Goal: Task Accomplishment & Management: Manage account settings

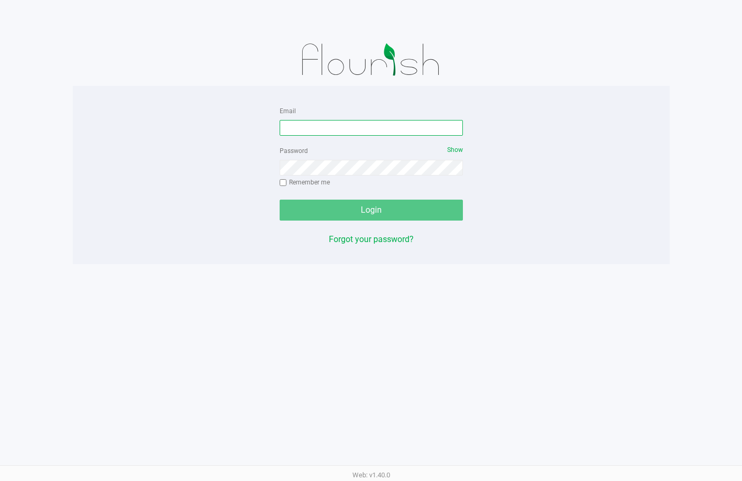
click at [337, 131] on input "Email" at bounding box center [371, 128] width 183 height 16
type input "[EMAIL_ADDRESS][DOMAIN_NAME]"
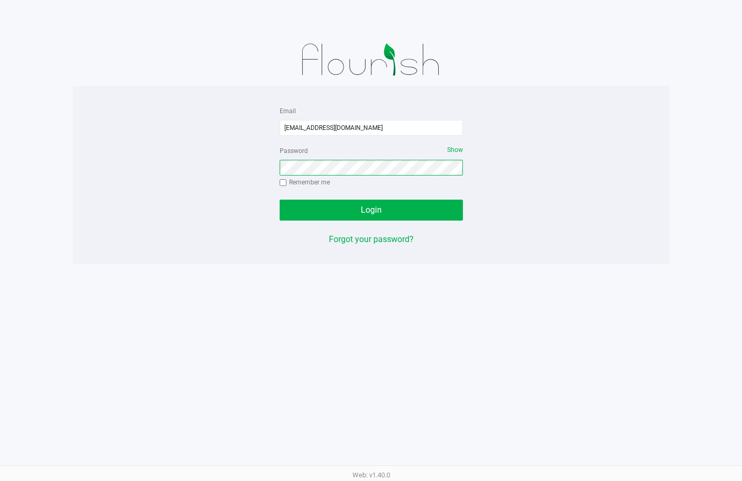
click at [280, 200] on button "Login" at bounding box center [371, 210] width 183 height 21
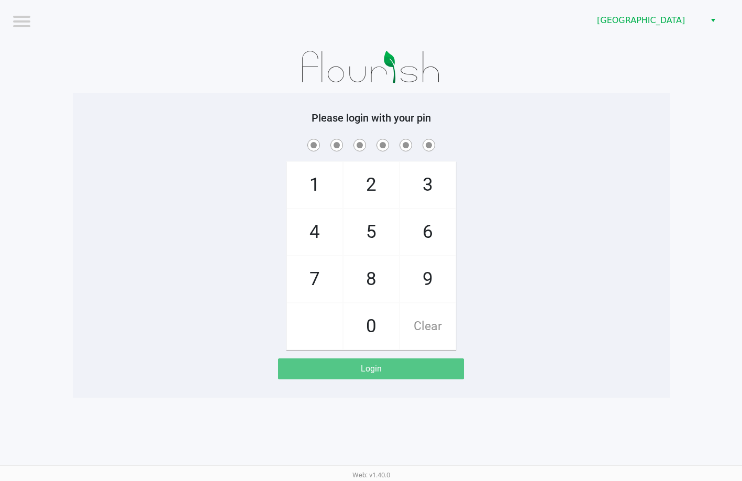
drag, startPoint x: 625, startPoint y: 182, endPoint x: 641, endPoint y: 173, distance: 18.3
click at [623, 183] on div "1 4 7 2 5 8 0 3 6 9 Clear" at bounding box center [371, 243] width 597 height 213
checkbox input "true"
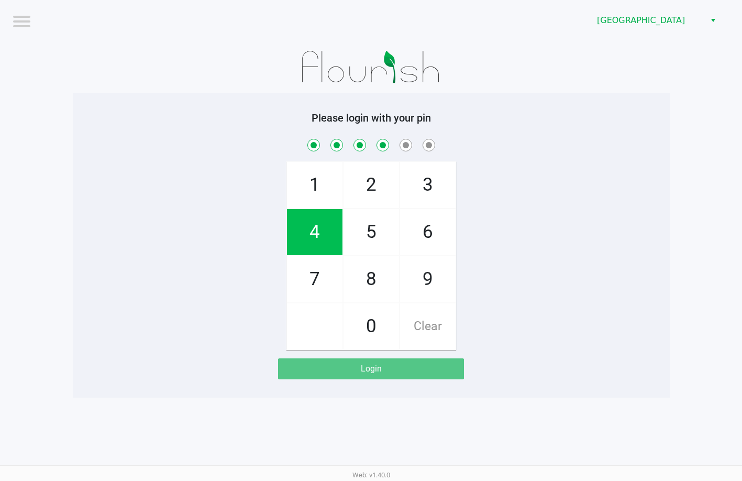
checkbox input "true"
